Goal: Task Accomplishment & Management: Use online tool/utility

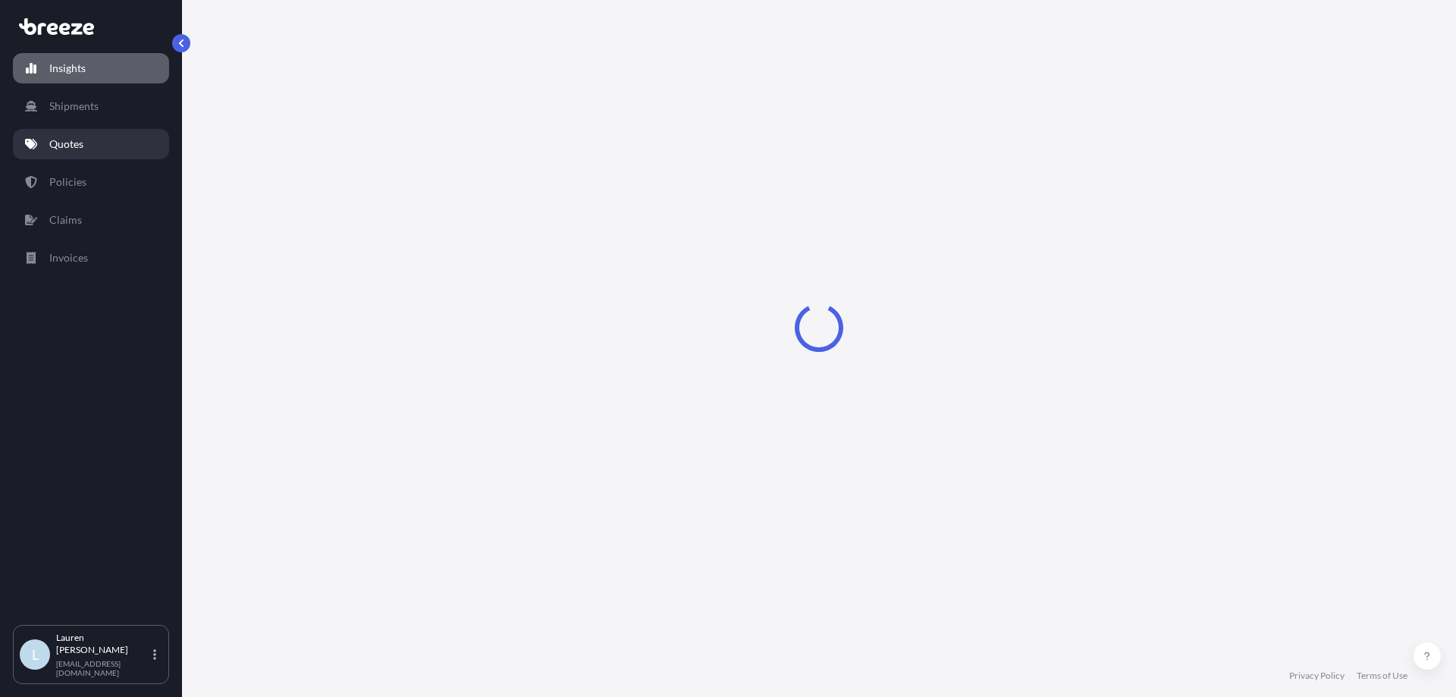
click at [91, 149] on link "Quotes" at bounding box center [91, 144] width 156 height 30
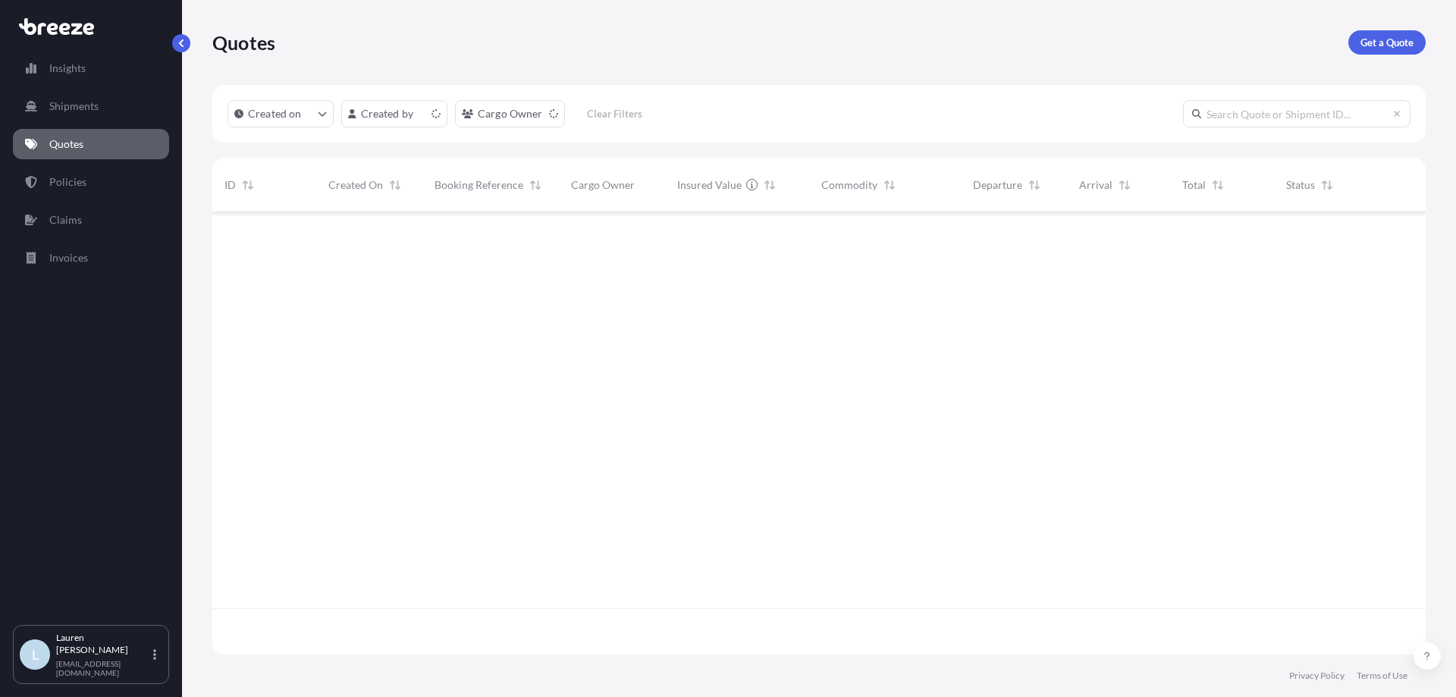
scroll to position [439, 1202]
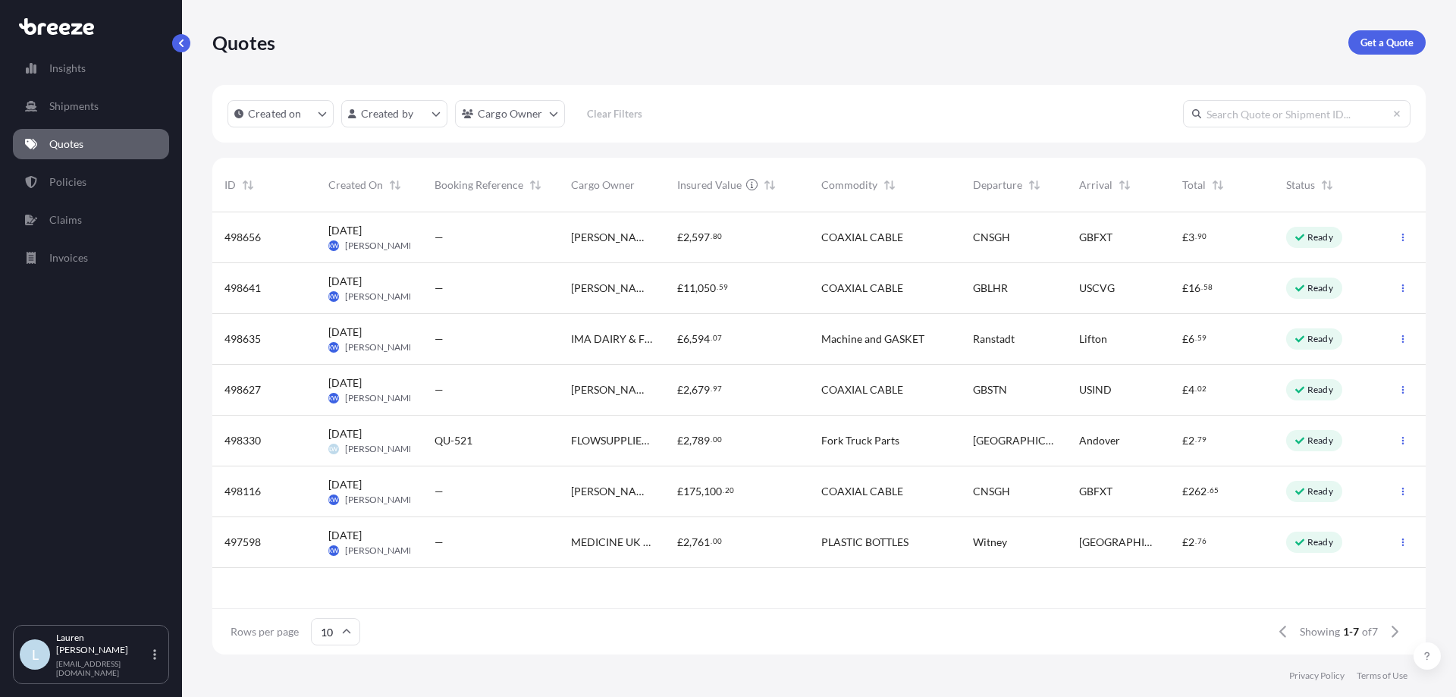
click at [772, 256] on div "£ 2 , 597 . 80" at bounding box center [737, 237] width 144 height 51
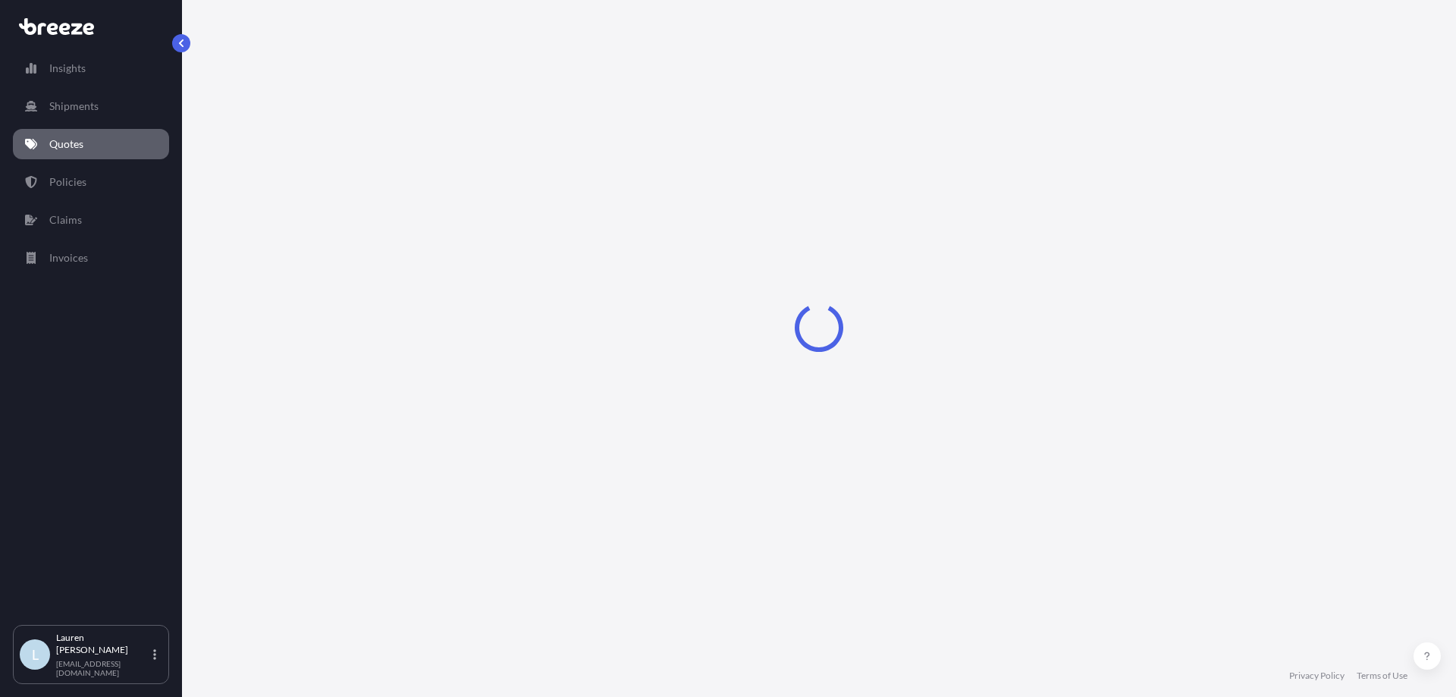
select select "Road"
select select "Sea"
select select "Road"
select select "1"
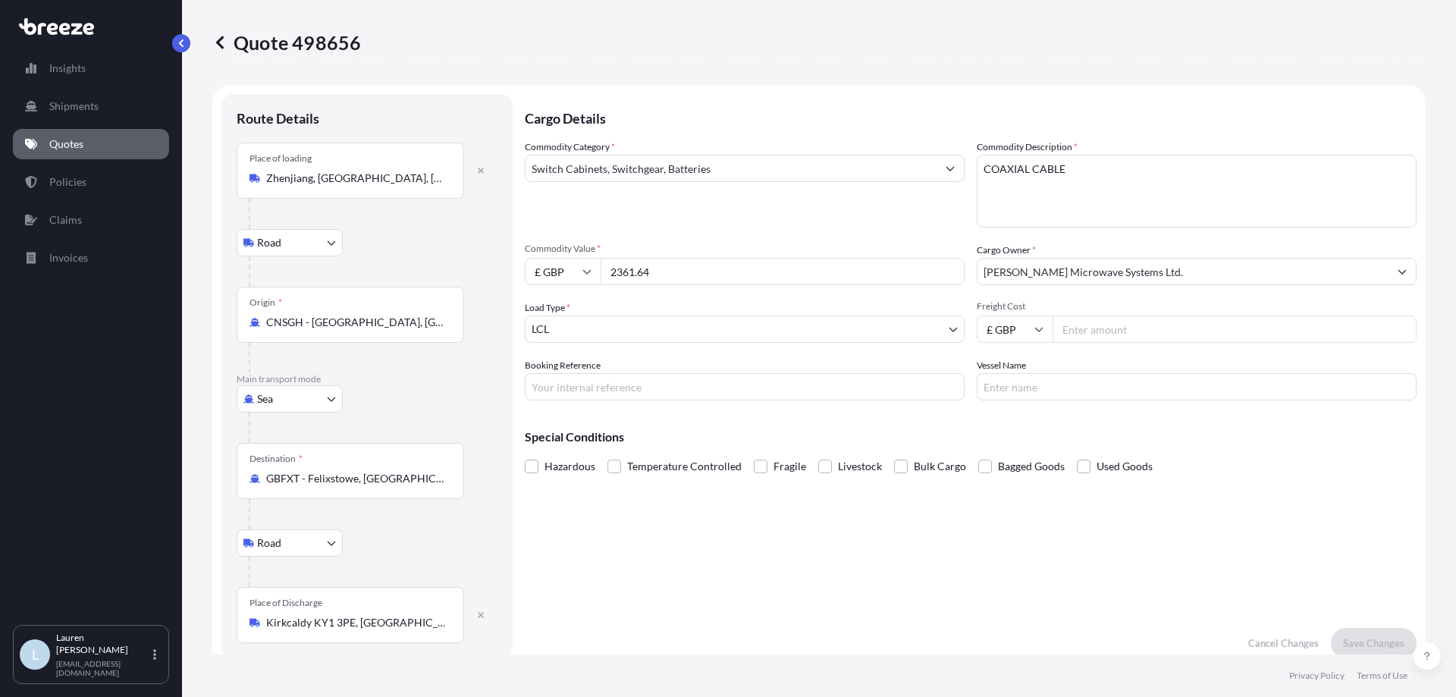
click at [1113, 321] on input "Freight Cost" at bounding box center [1235, 329] width 364 height 27
